Goal: Task Accomplishment & Management: Manage account settings

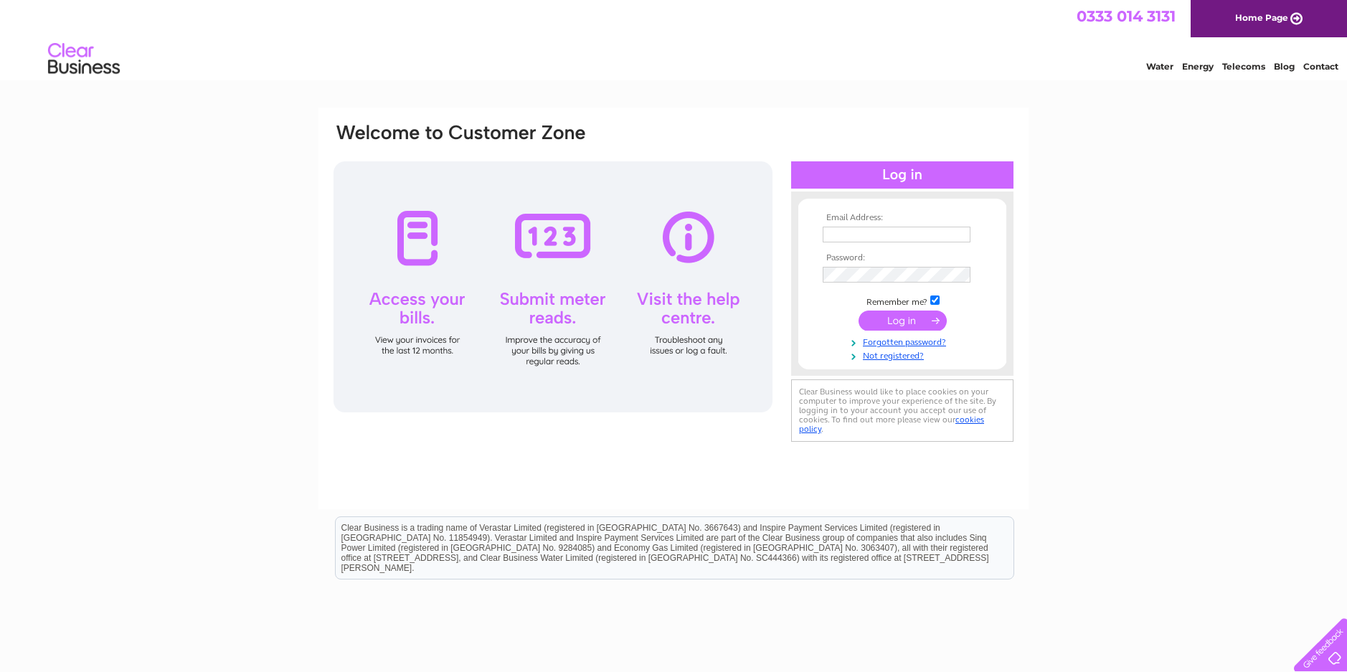
click at [935, 230] on input "text" at bounding box center [897, 235] width 148 height 16
type input "brmotors01@btconnect.com"
click at [912, 432] on div "Clear Business would like to place cookies on your computer to improve your exp…" at bounding box center [902, 412] width 222 height 62
click at [881, 341] on link "Forgotten password?" at bounding box center [904, 343] width 163 height 14
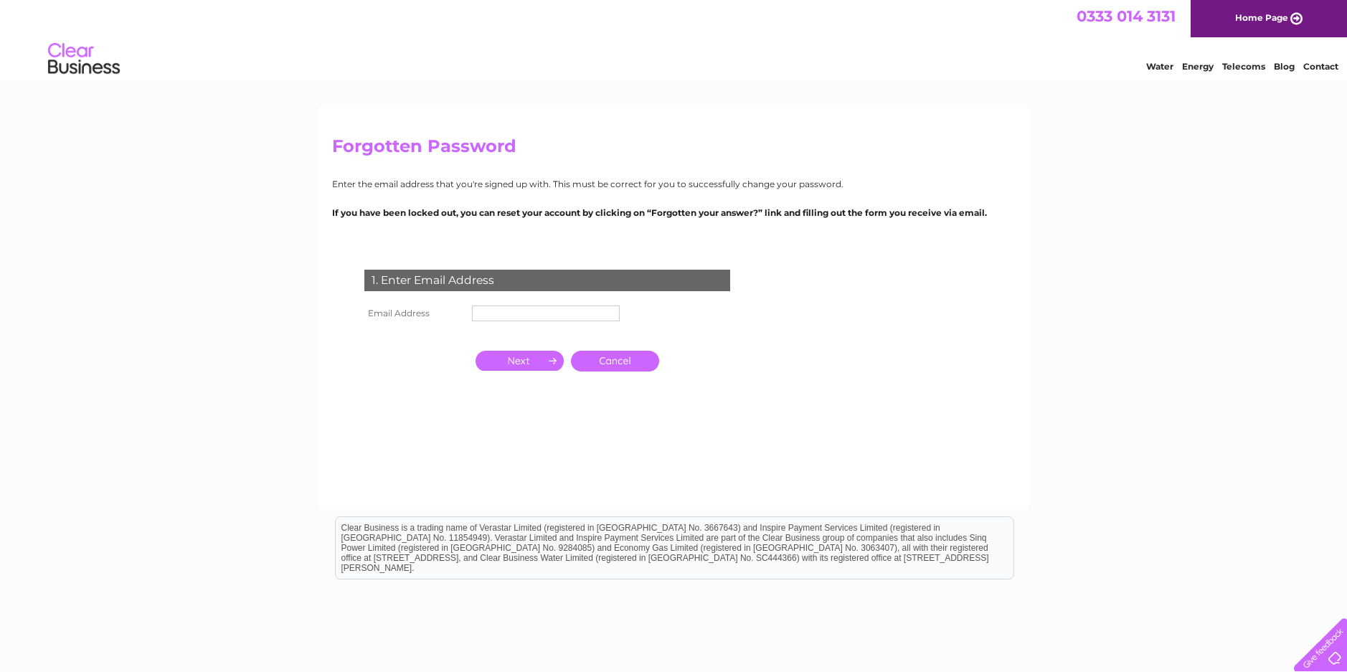
click at [531, 310] on input "text" at bounding box center [546, 314] width 148 height 16
type input "[EMAIL_ADDRESS][DOMAIN_NAME]"
click at [526, 360] on input "button" at bounding box center [520, 362] width 88 height 20
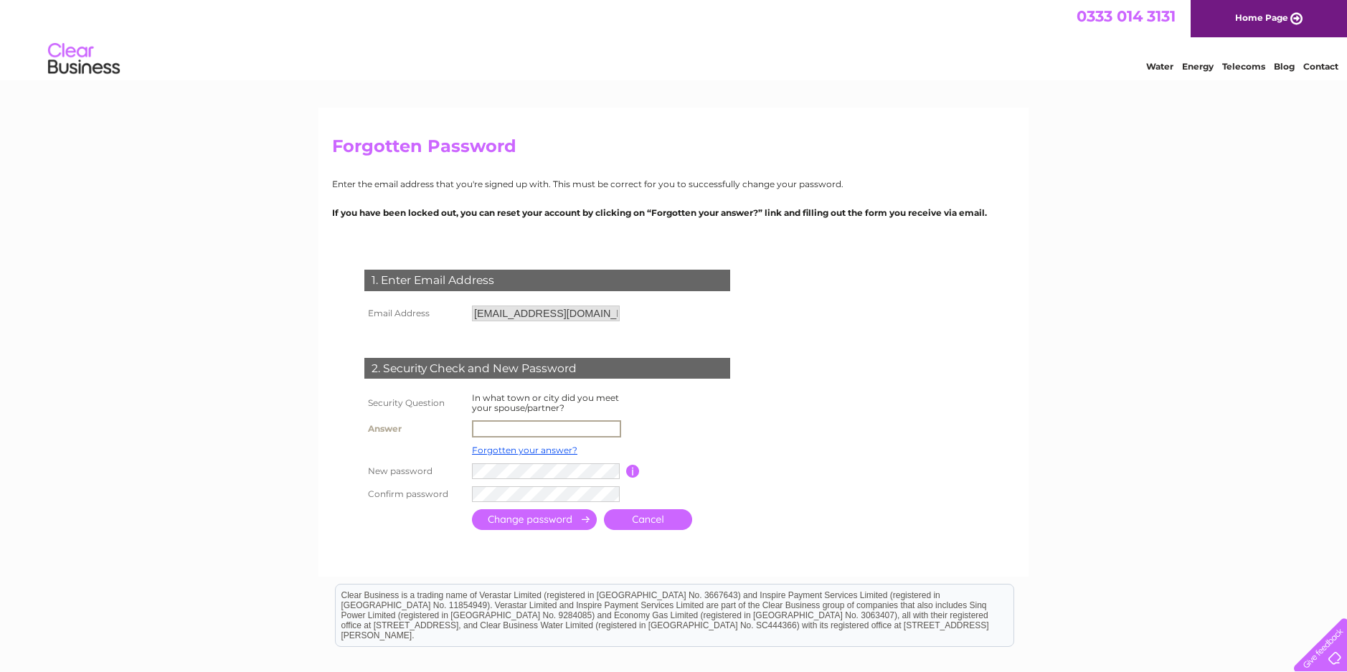
click at [529, 425] on input "text" at bounding box center [546, 428] width 149 height 17
type input "Coldstream"
click at [538, 519] on input "submit" at bounding box center [534, 519] width 125 height 21
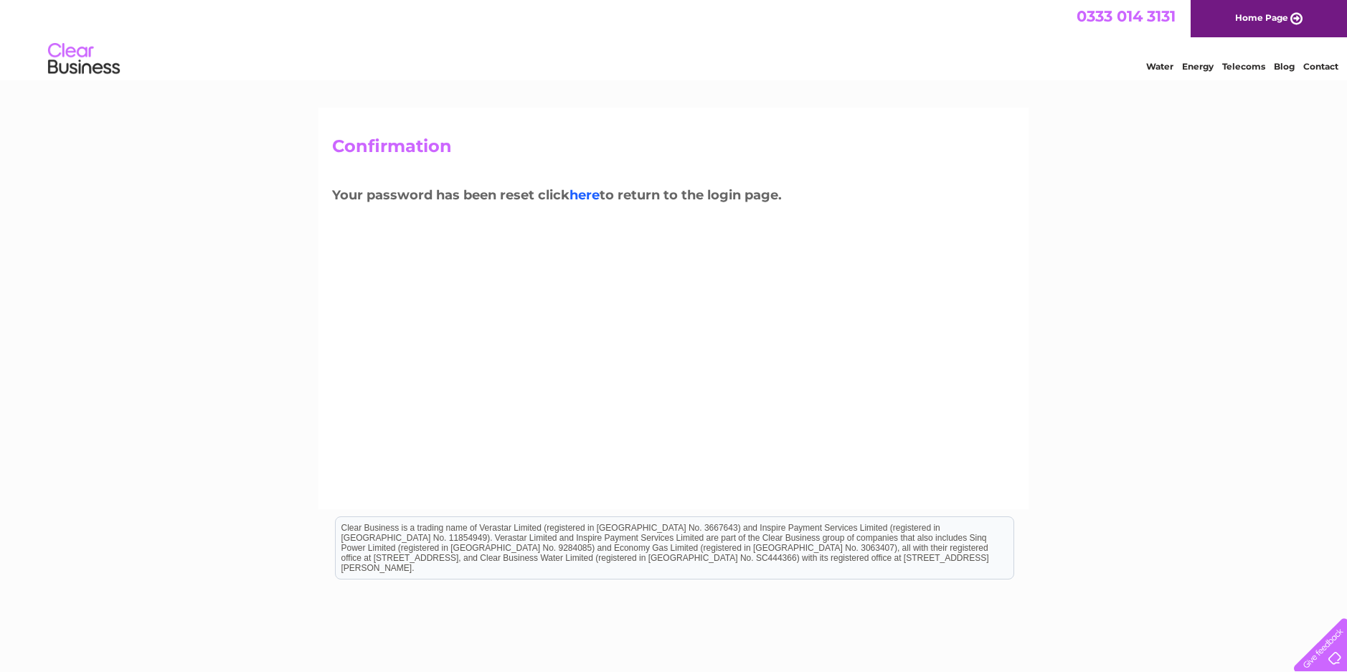
click at [582, 195] on link "here" at bounding box center [584, 195] width 30 height 16
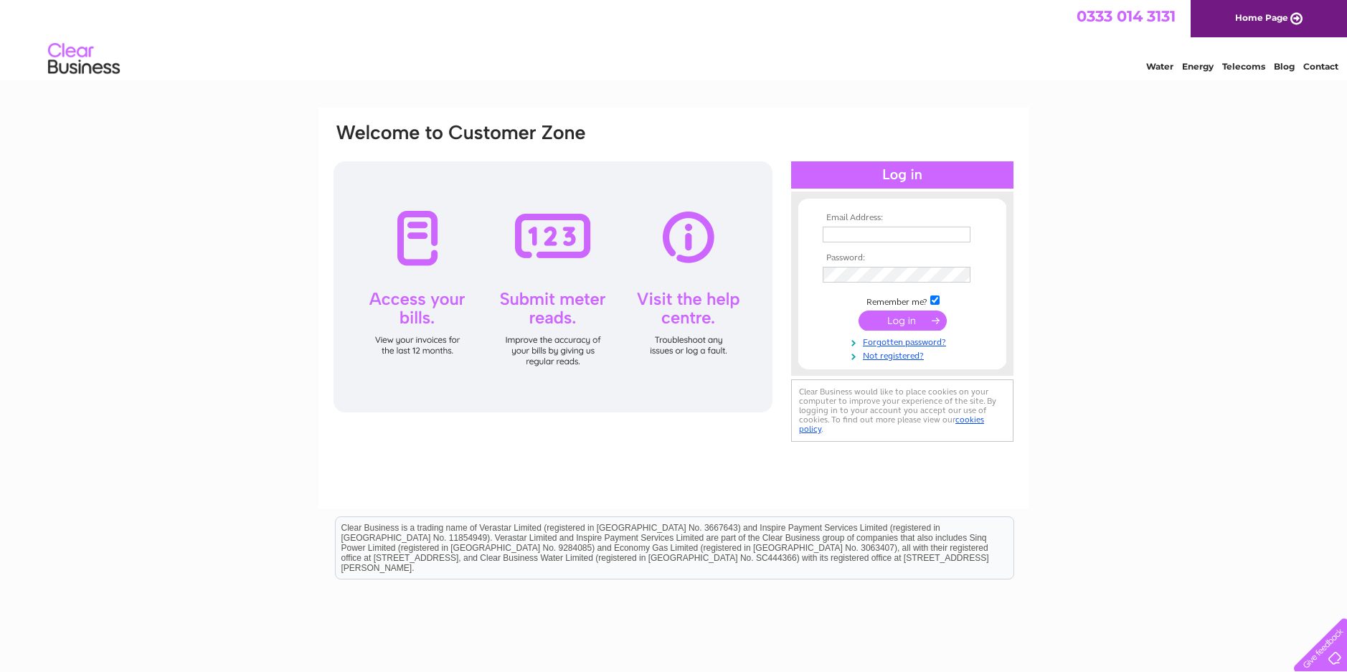
click at [887, 234] on input "text" at bounding box center [897, 235] width 148 height 16
type input "brmotors01@btconnect.com"
click at [933, 300] on input "checkbox" at bounding box center [934, 301] width 9 height 9
checkbox input "false"
click at [897, 320] on input "submit" at bounding box center [903, 321] width 88 height 20
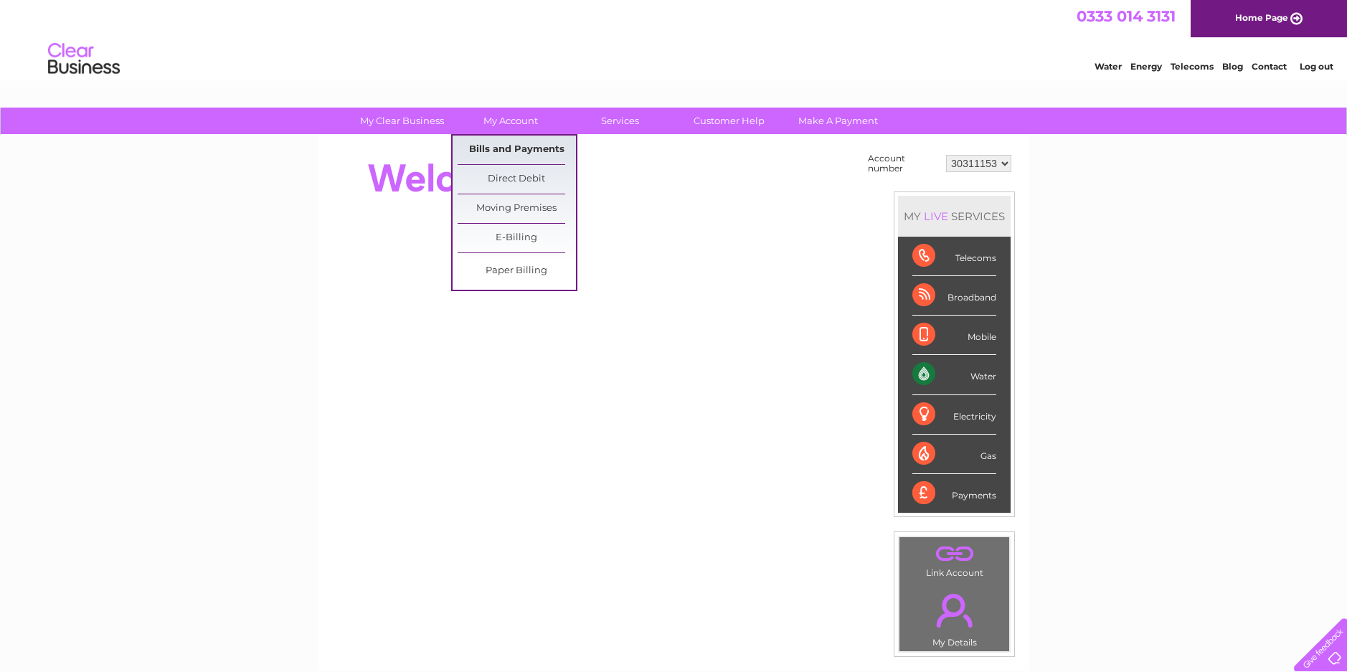
click at [513, 146] on link "Bills and Payments" at bounding box center [517, 150] width 118 height 29
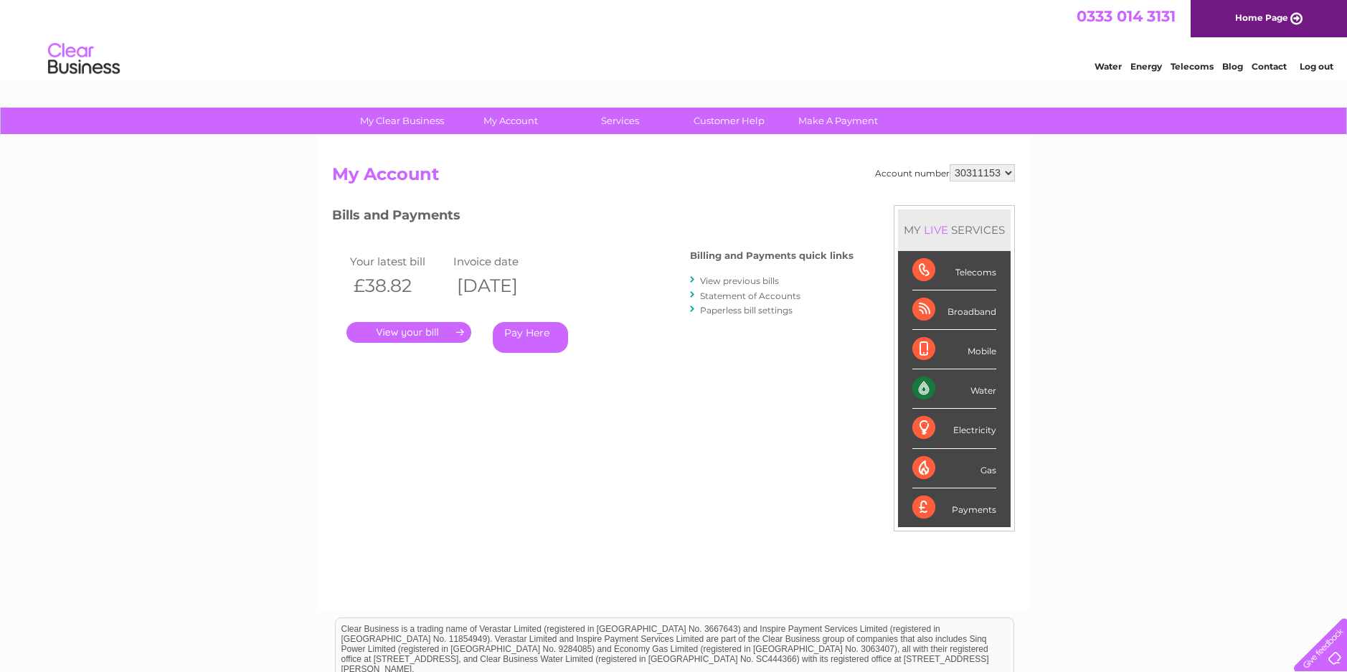
click at [402, 331] on link "." at bounding box center [408, 332] width 125 height 21
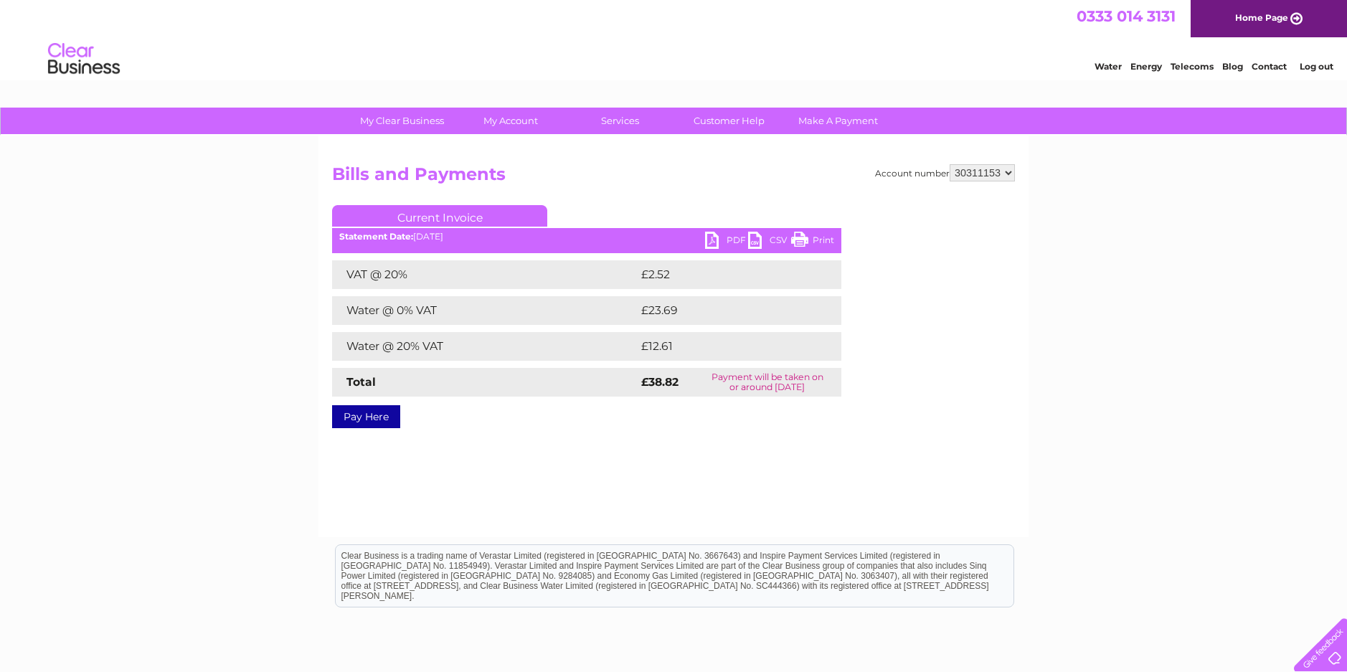
click at [729, 237] on link "PDF" at bounding box center [726, 242] width 43 height 21
click at [1318, 64] on link "Log out" at bounding box center [1317, 66] width 34 height 11
